Goal: Task Accomplishment & Management: Use online tool/utility

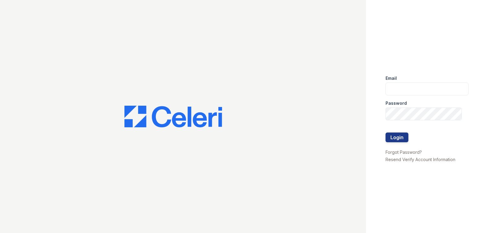
type input "[DOMAIN_NAME][EMAIL_ADDRESS][DOMAIN_NAME]"
click at [386, 133] on button "Login" at bounding box center [397, 138] width 23 height 10
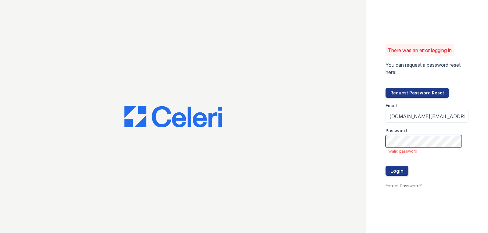
click at [386, 166] on button "Login" at bounding box center [397, 171] width 23 height 10
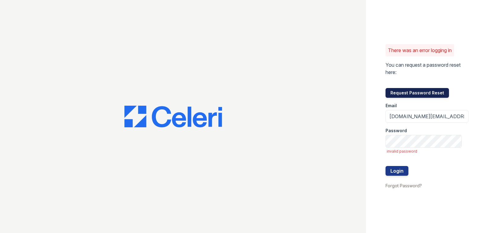
click at [424, 95] on button "Request Password Reset" at bounding box center [417, 93] width 63 height 10
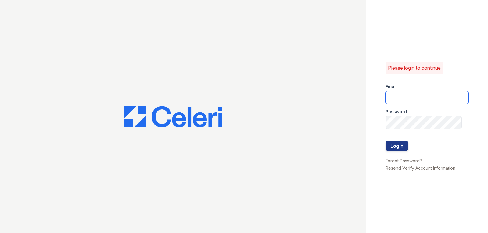
click at [433, 102] on input "email" at bounding box center [427, 97] width 83 height 13
type input "[DOMAIN_NAME][EMAIL_ADDRESS][DOMAIN_NAME]"
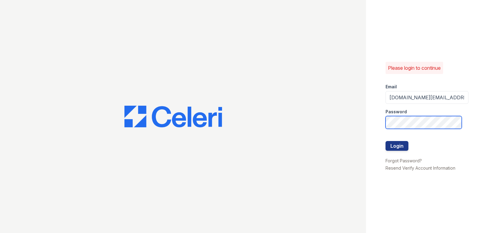
click at [386, 141] on button "Login" at bounding box center [397, 146] width 23 height 10
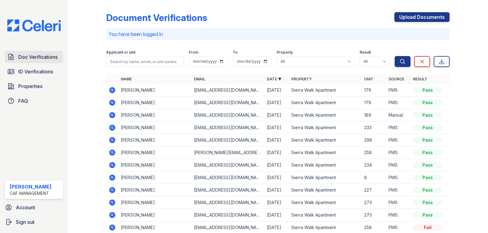
click at [46, 60] on span "Doc Verifications" at bounding box center [37, 56] width 39 height 7
click at [41, 86] on span "Properties" at bounding box center [30, 86] width 24 height 7
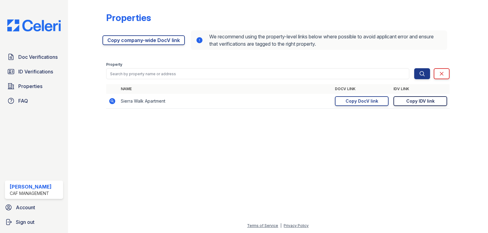
click at [434, 101] on link "Copy IDV link Copy link" at bounding box center [420, 101] width 54 height 10
click at [12, 58] on icon at bounding box center [11, 57] width 5 height 6
